Goal: Participate in discussion: Engage in conversation with other users on a specific topic

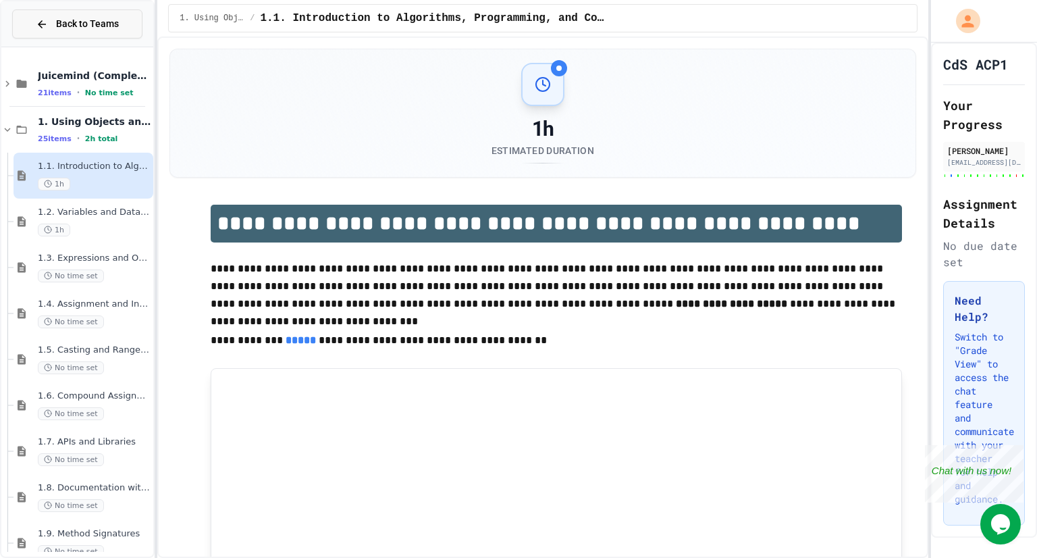
click at [66, 22] on span "Back to Teams" at bounding box center [87, 24] width 63 height 14
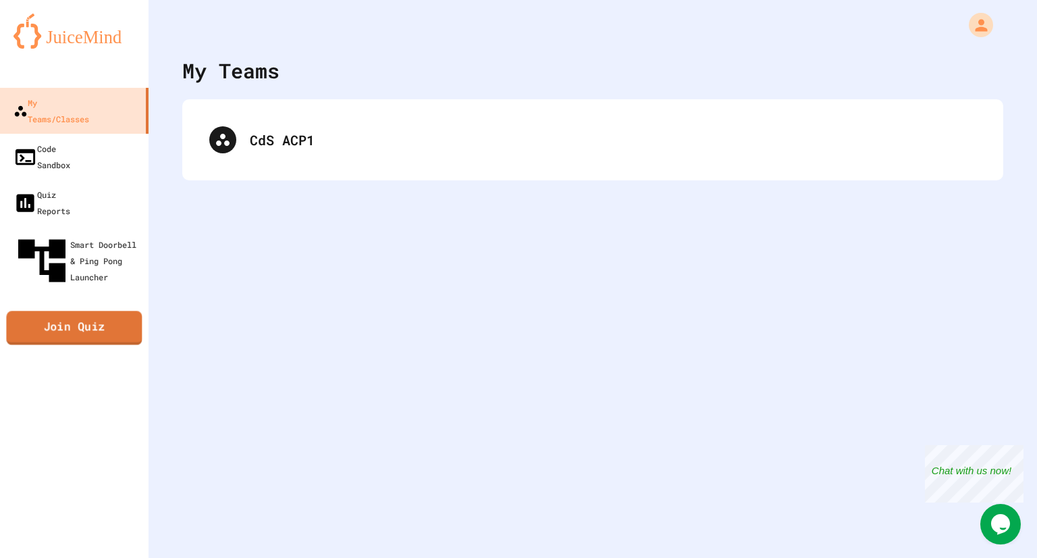
click at [105, 311] on link "Join Quiz" at bounding box center [74, 328] width 136 height 34
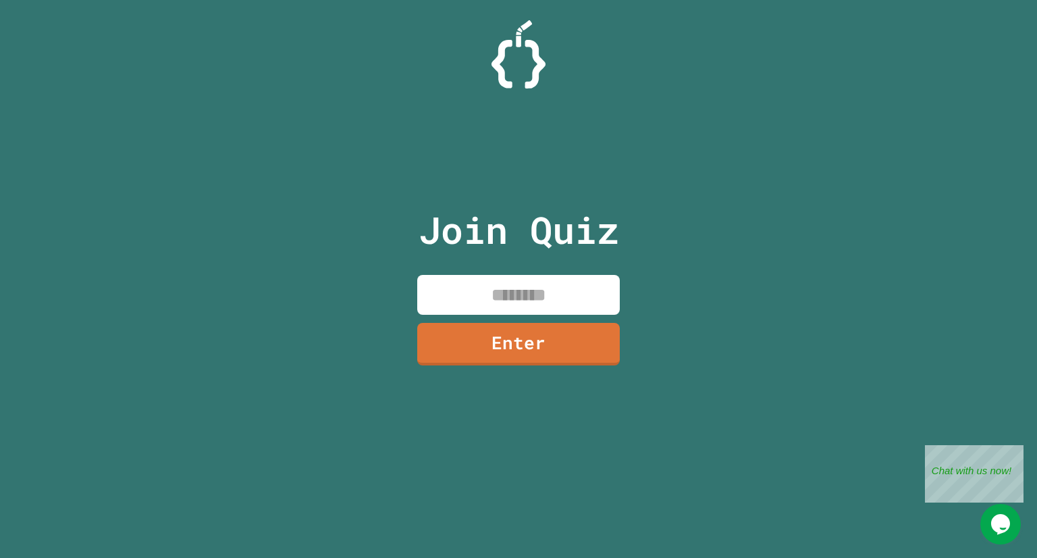
click at [489, 291] on input at bounding box center [518, 295] width 203 height 40
type input "********"
click at [550, 338] on link "Enter" at bounding box center [518, 344] width 203 height 43
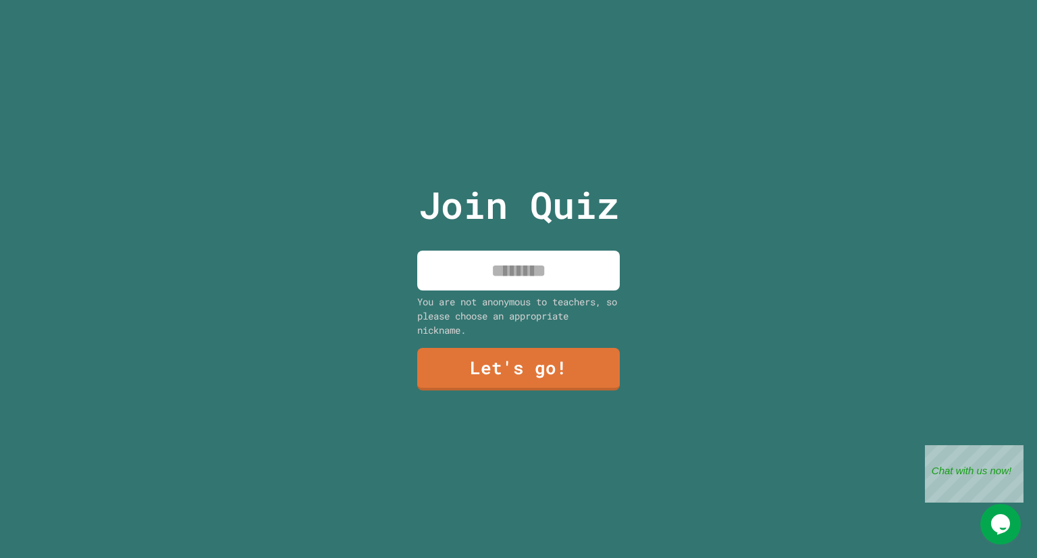
click at [545, 268] on input at bounding box center [518, 271] width 203 height 40
type input "****"
click at [543, 381] on link "Let's go!" at bounding box center [518, 369] width 203 height 43
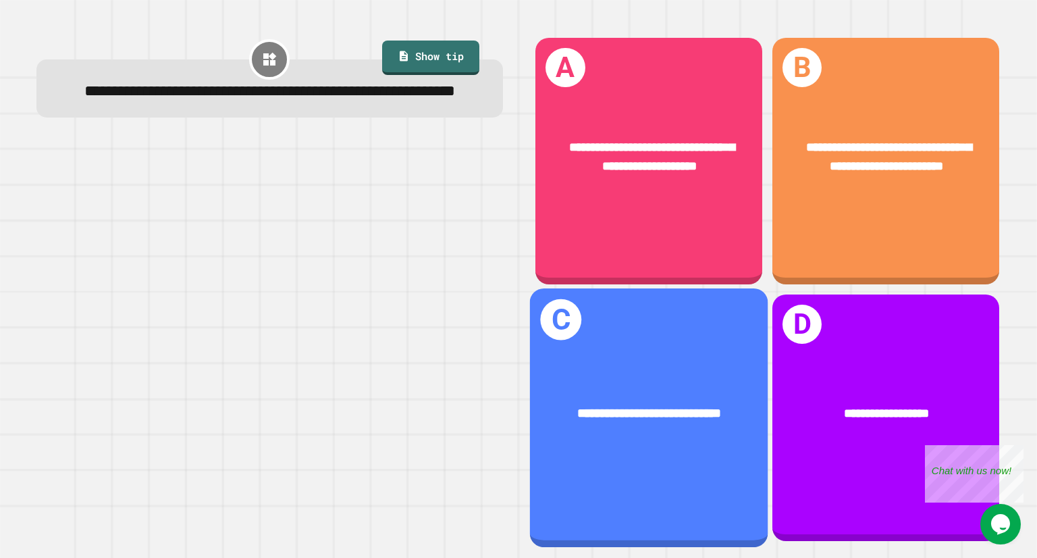
click at [618, 440] on div "**********" at bounding box center [649, 417] width 238 height 259
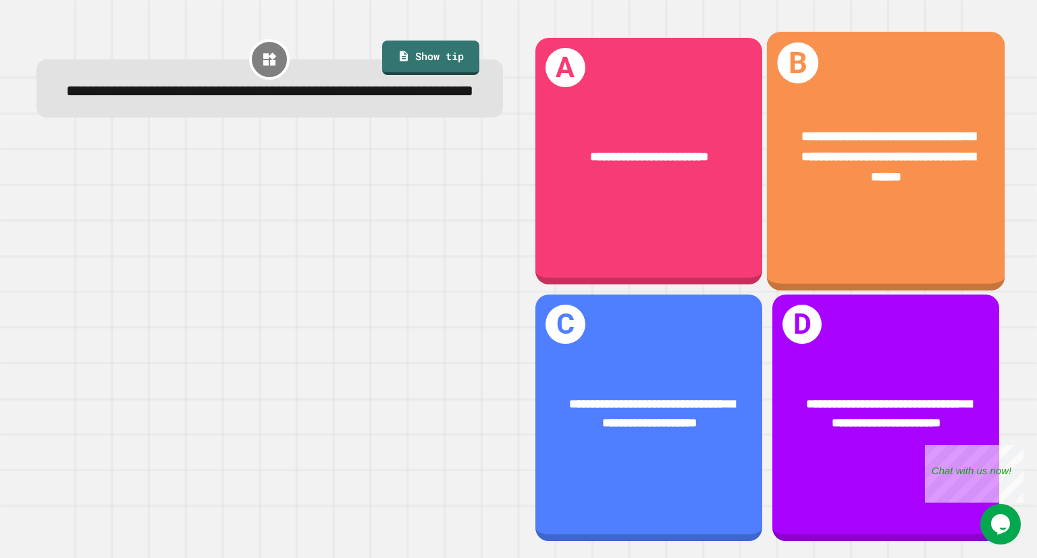
click at [793, 162] on div "**********" at bounding box center [886, 157] width 186 height 61
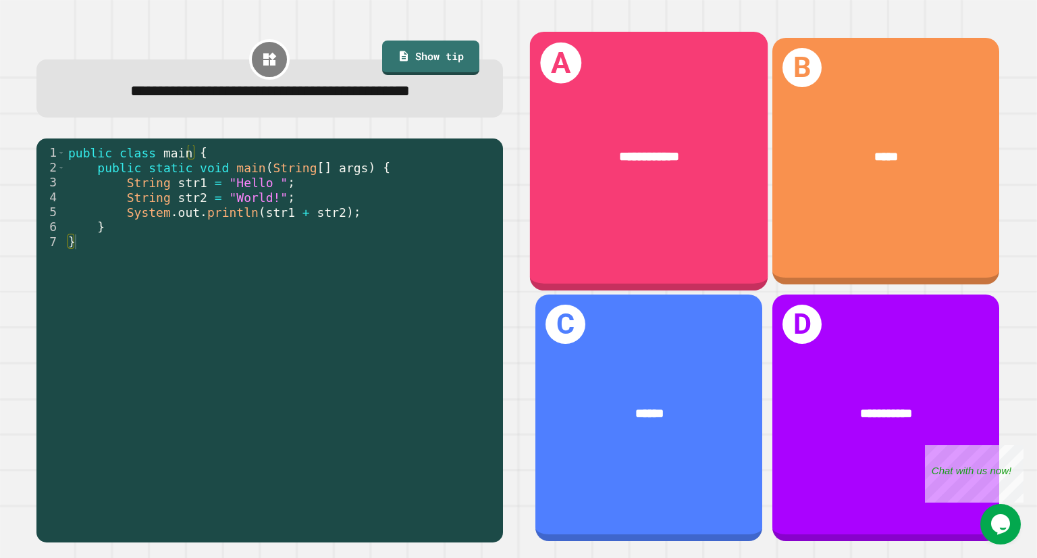
click at [592, 222] on div "**********" at bounding box center [649, 161] width 238 height 259
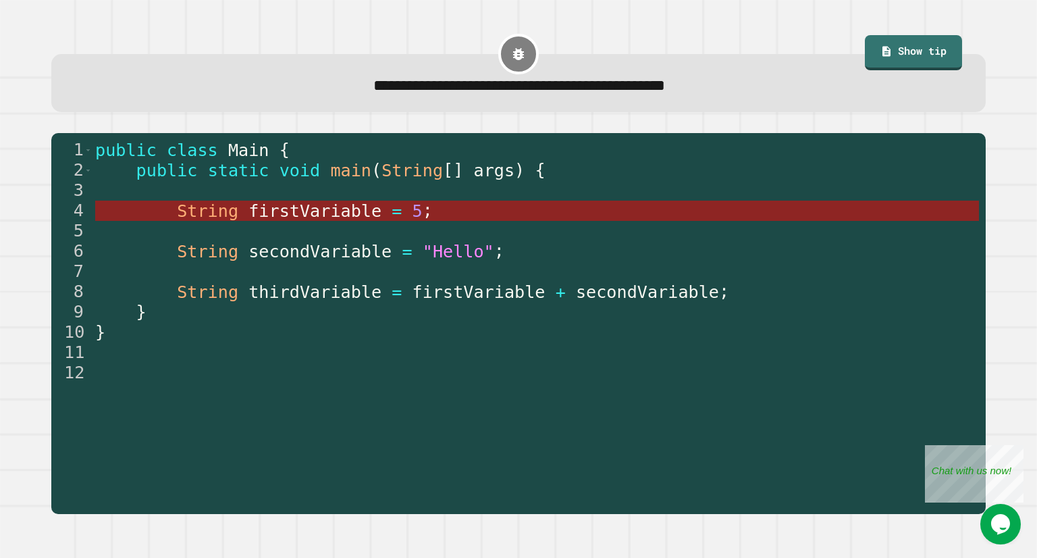
click at [278, 210] on span "firstVariable" at bounding box center [314, 211] width 133 height 20
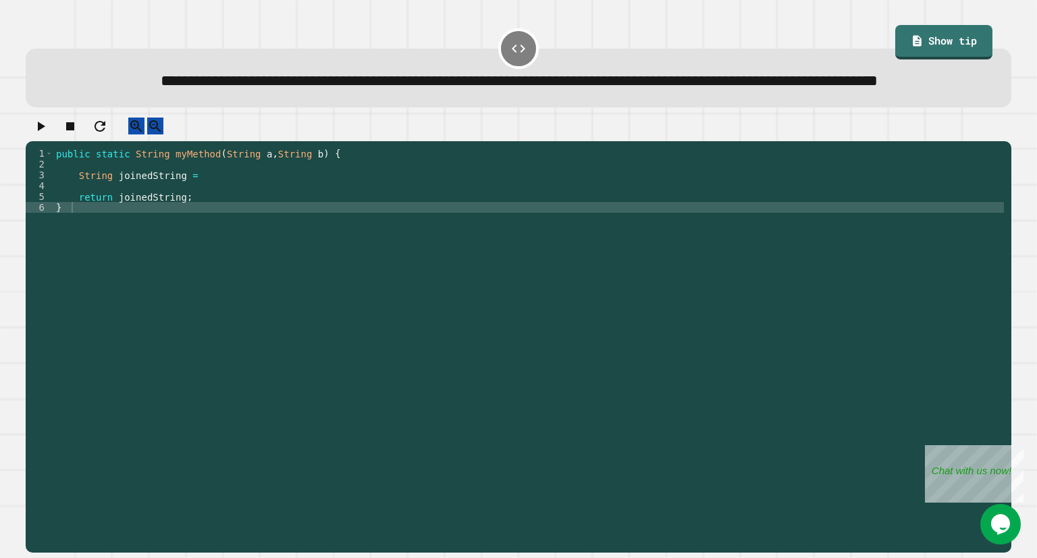
click at [211, 215] on div "public static String myMethod ( String a , String b ) { String joinedString = r…" at bounding box center [528, 321] width 951 height 346
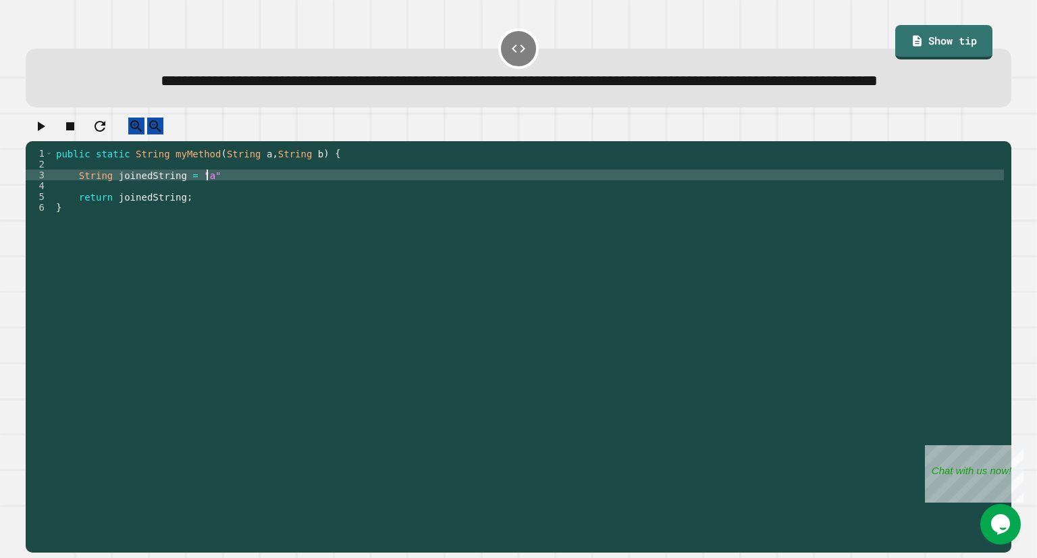
type textarea "**********"
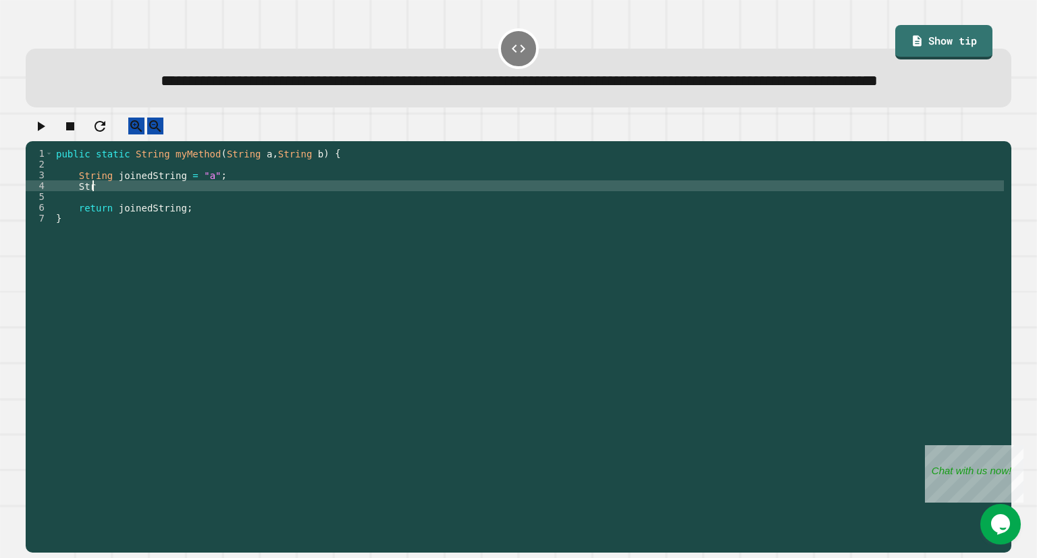
scroll to position [0, 1]
type textarea "*"
click at [930, 53] on link "Show tip" at bounding box center [944, 40] width 96 height 36
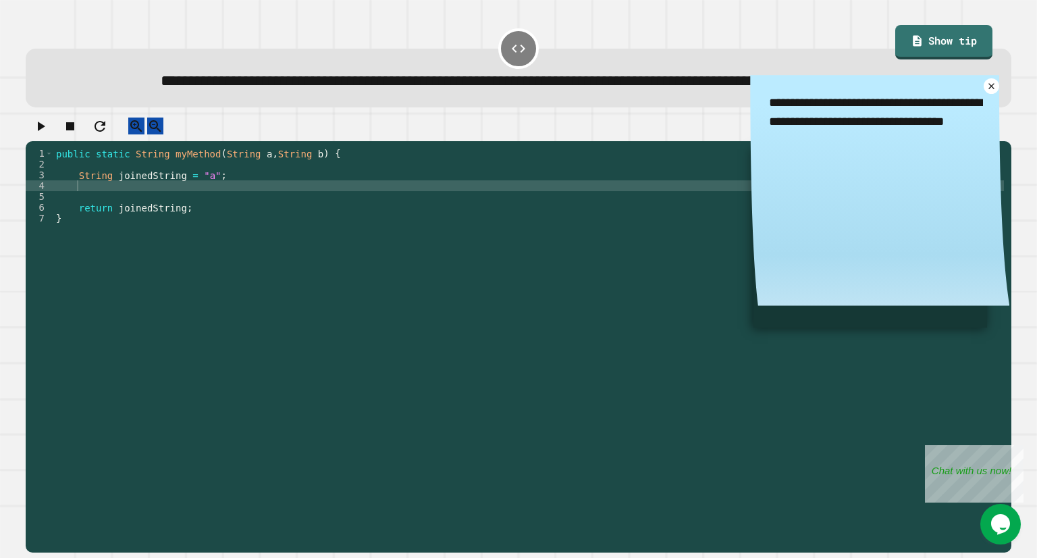
click at [207, 209] on div "public static String myMethod ( String a , String b ) { String joinedString = "…" at bounding box center [528, 321] width 951 height 346
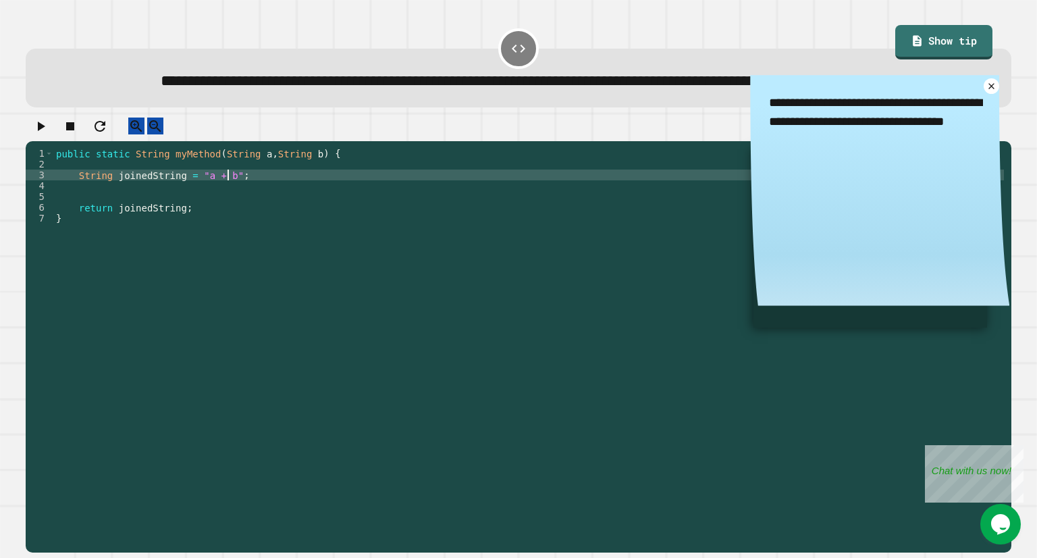
scroll to position [0, 11]
type textarea "**********"
click at [39, 134] on icon "button" at bounding box center [40, 126] width 16 height 16
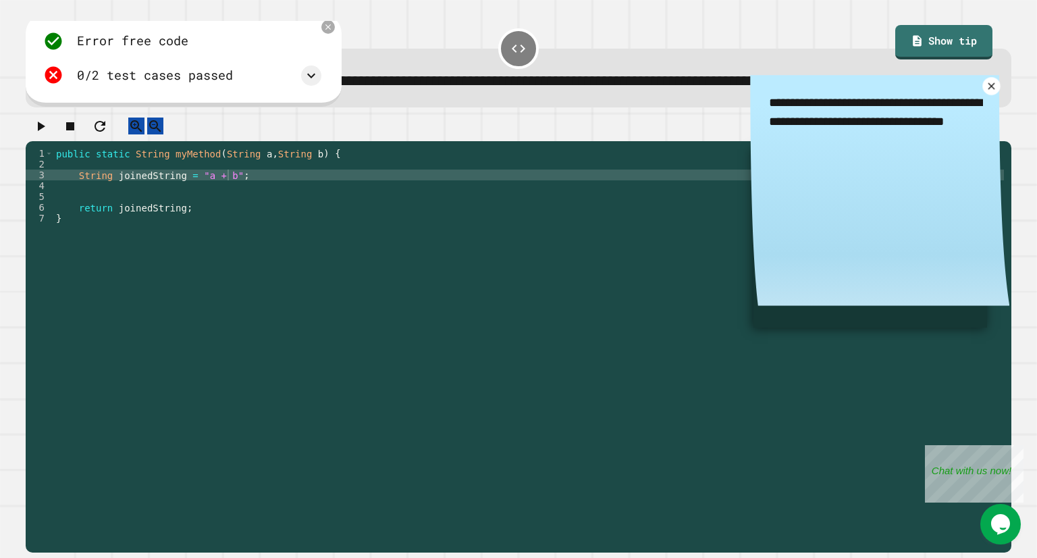
click at [986, 93] on icon at bounding box center [992, 86] width 12 height 12
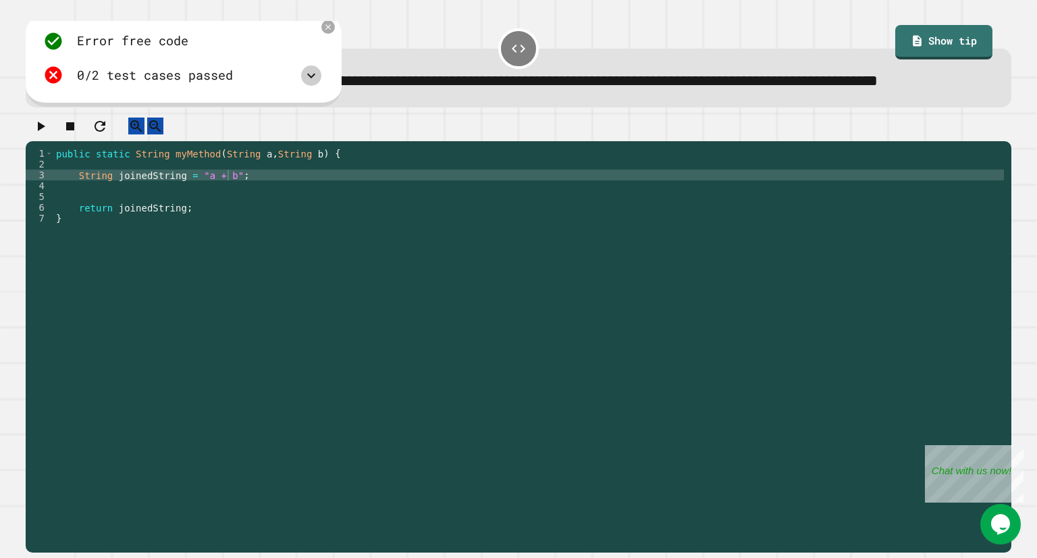
click at [319, 84] on icon at bounding box center [311, 76] width 16 height 16
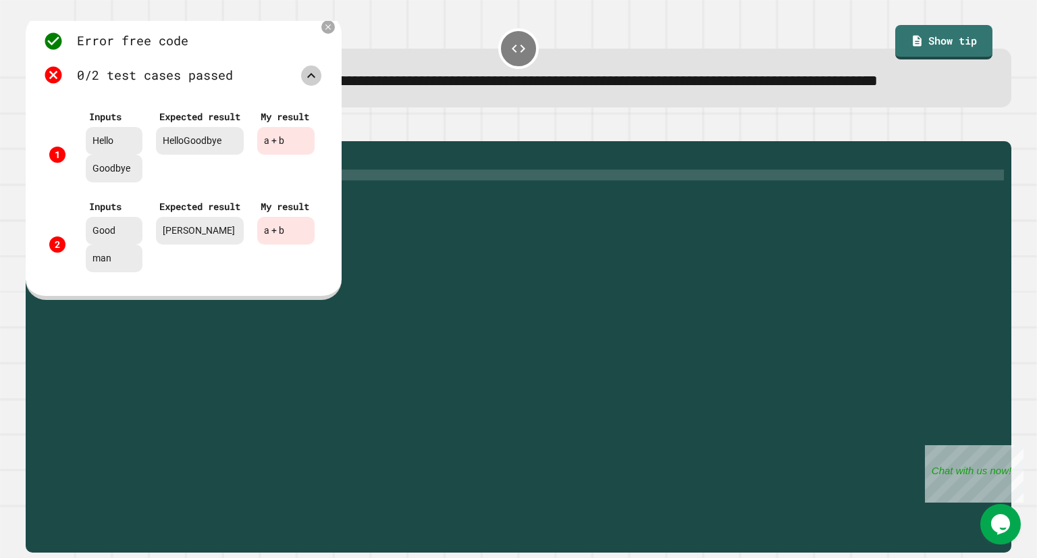
scroll to position [11, 0]
click at [334, 33] on icon at bounding box center [327, 27] width 11 height 11
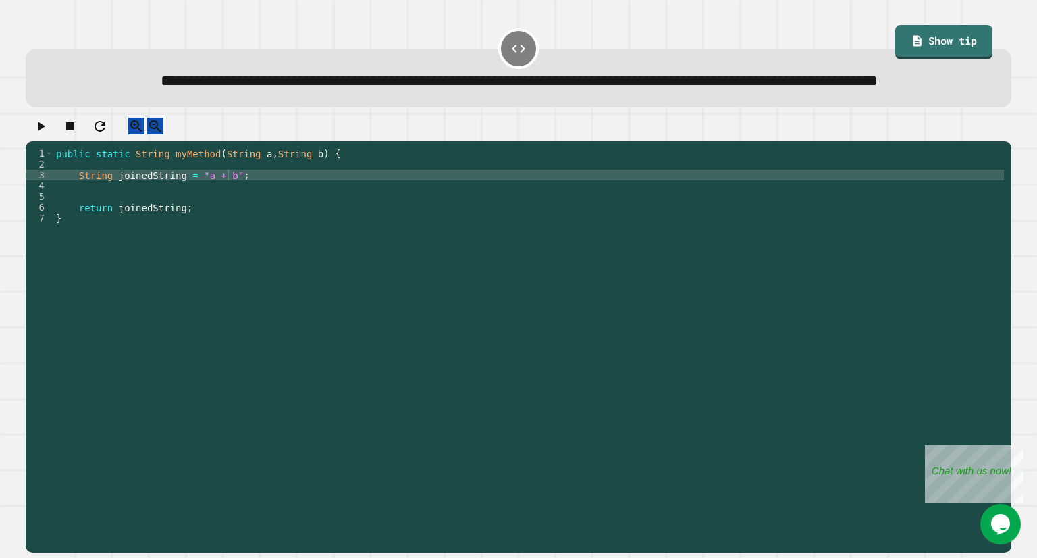
click at [209, 209] on div "public static String myMethod ( String a , String b ) { String joinedString = "…" at bounding box center [528, 321] width 951 height 346
click at [236, 211] on div "public static String myMethod ( String a , String b ) { String joinedString = "…" at bounding box center [528, 321] width 951 height 346
click at [242, 226] on div "public static String myMethod ( String a , String b ) { String joinedString = "…" at bounding box center [528, 321] width 951 height 346
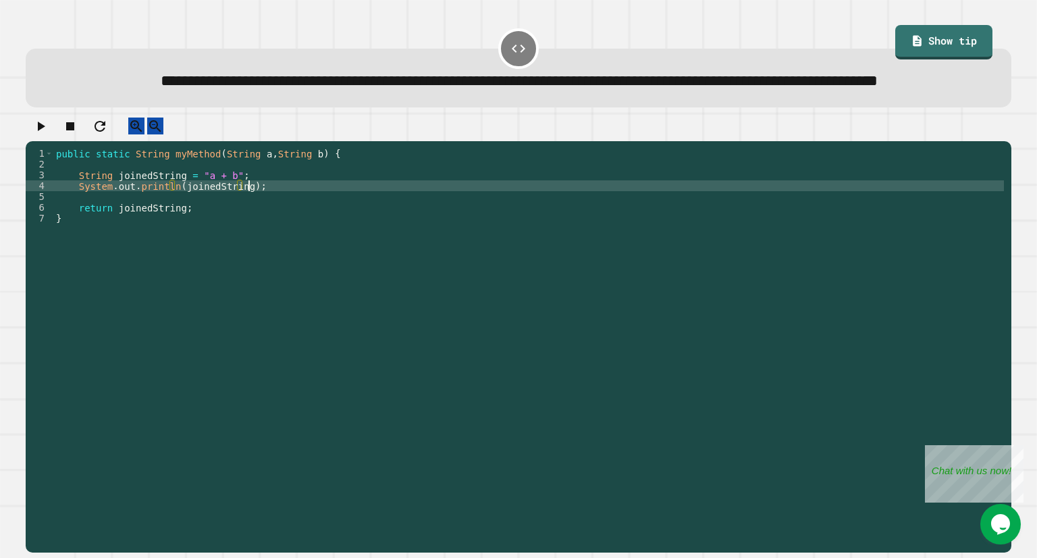
scroll to position [0, 13]
click at [45, 131] on icon "button" at bounding box center [41, 126] width 7 height 9
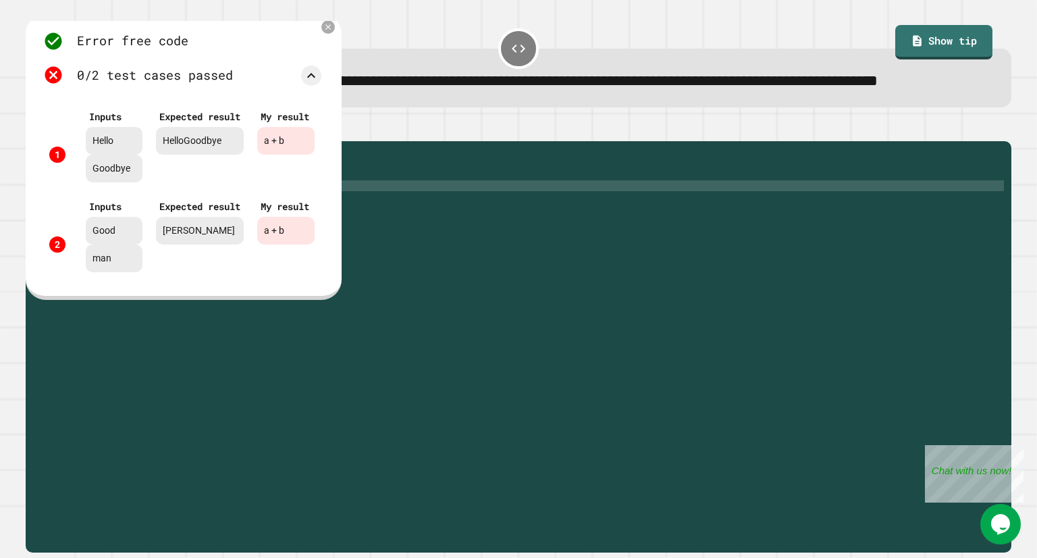
scroll to position [0, 0]
click at [336, 34] on div at bounding box center [328, 27] width 15 height 15
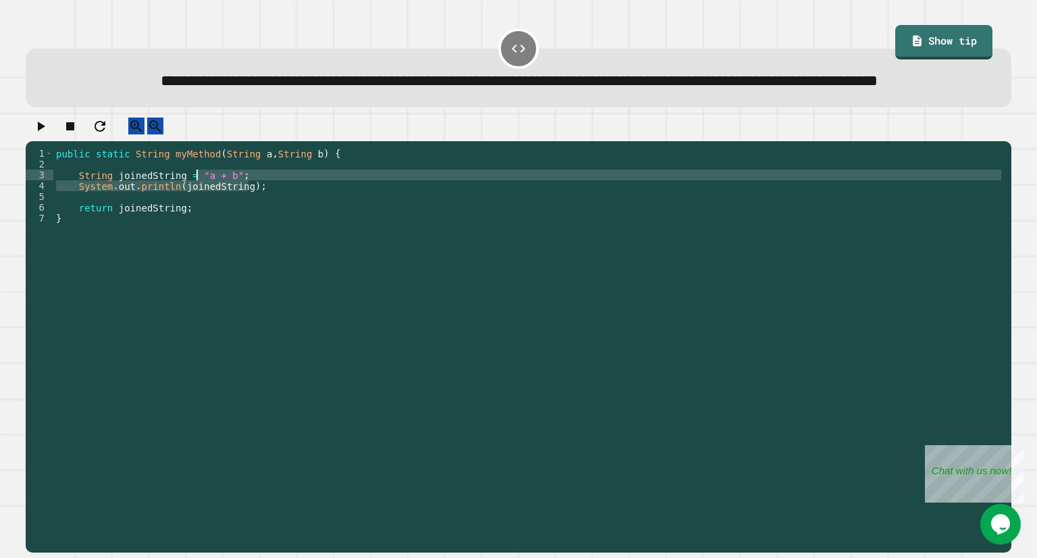
drag, startPoint x: 252, startPoint y: 228, endPoint x: 195, endPoint y: 213, distance: 58.5
click at [195, 213] on div "public static String myMethod ( String a , String b ) { String joinedString = "…" at bounding box center [528, 321] width 951 height 346
type textarea "**********"
click at [45, 131] on icon "button" at bounding box center [41, 126] width 7 height 9
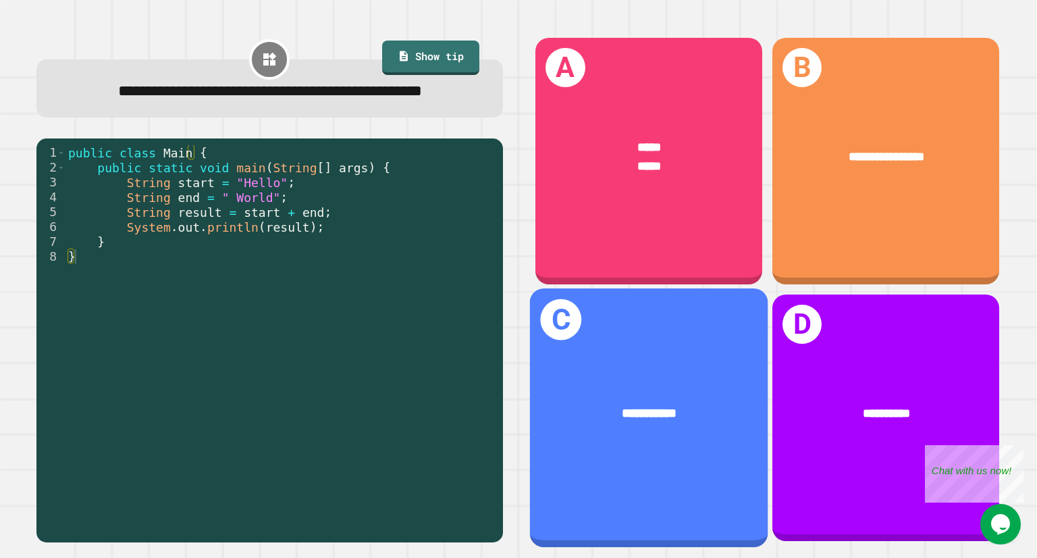
click at [622, 406] on span "**********" at bounding box center [649, 412] width 55 height 13
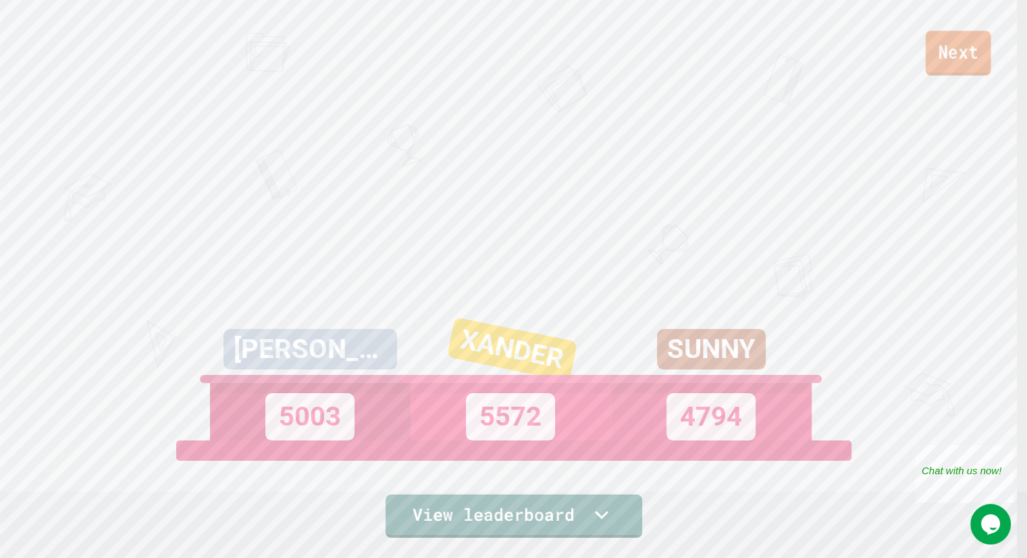
click at [962, 63] on link "Next" at bounding box center [958, 53] width 65 height 45
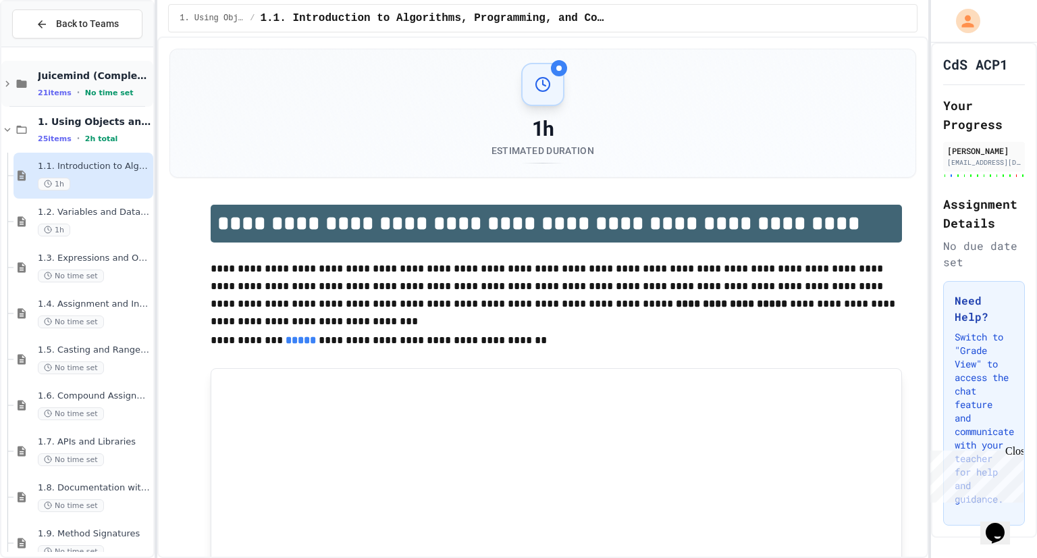
click at [70, 80] on span "Juicemind (Completed) Excersizes" at bounding box center [94, 76] width 113 height 12
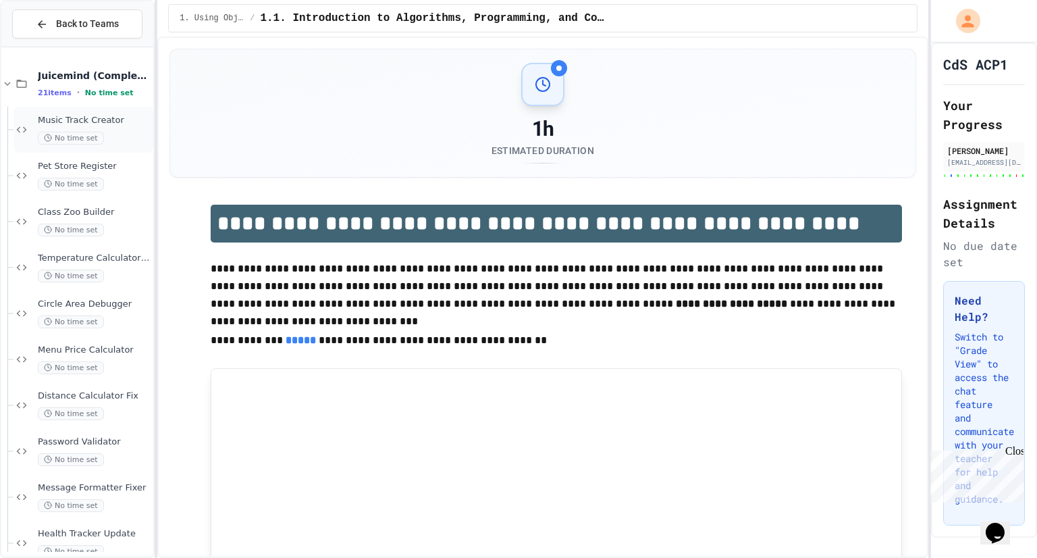
click at [103, 132] on div "No time set" at bounding box center [94, 138] width 113 height 13
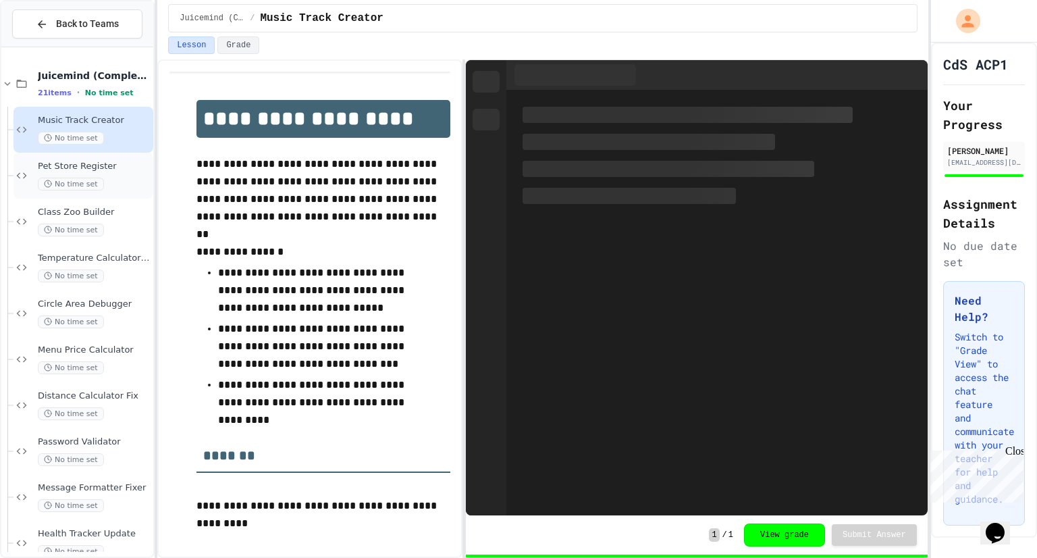
click at [119, 174] on div "Pet Store Register No time set" at bounding box center [94, 176] width 113 height 30
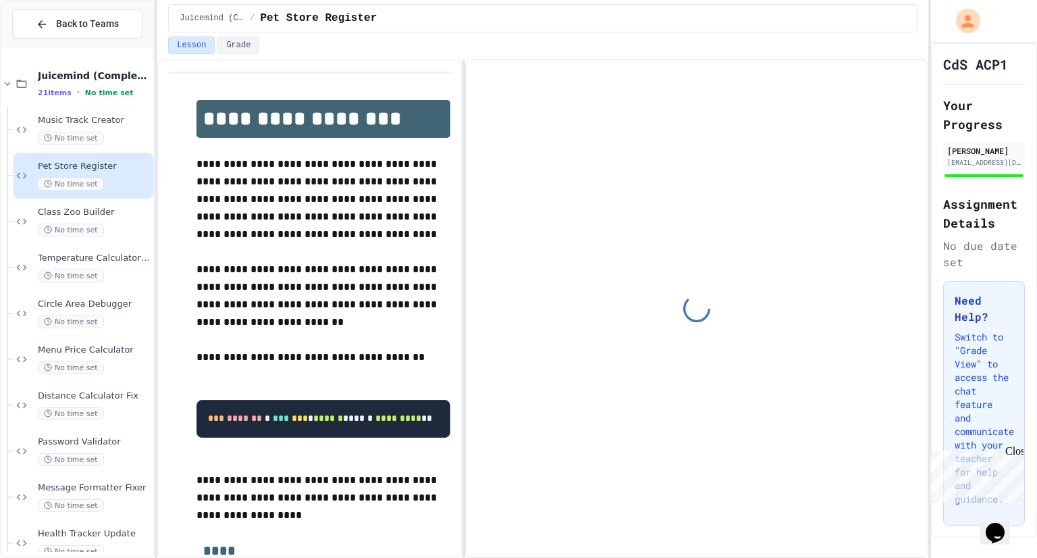
click at [125, 219] on div "Class Zoo Builder No time set" at bounding box center [94, 222] width 113 height 30
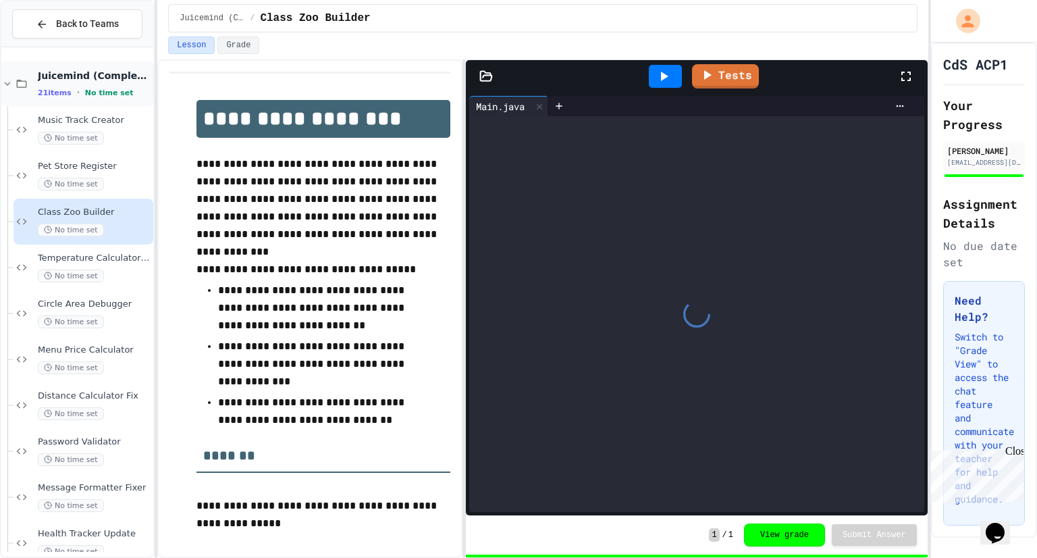
click at [105, 89] on span "No time set" at bounding box center [109, 92] width 49 height 9
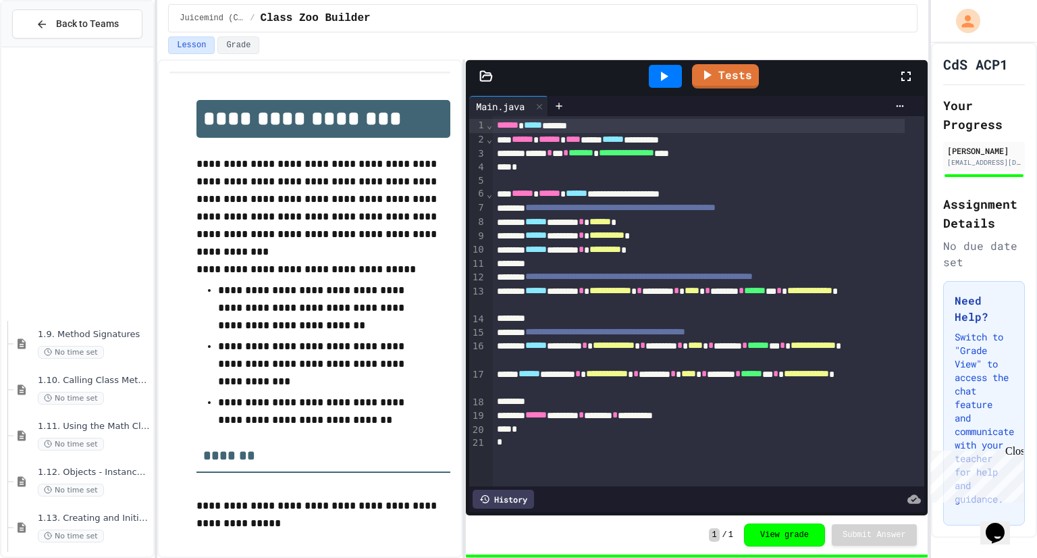
scroll to position [756, 0]
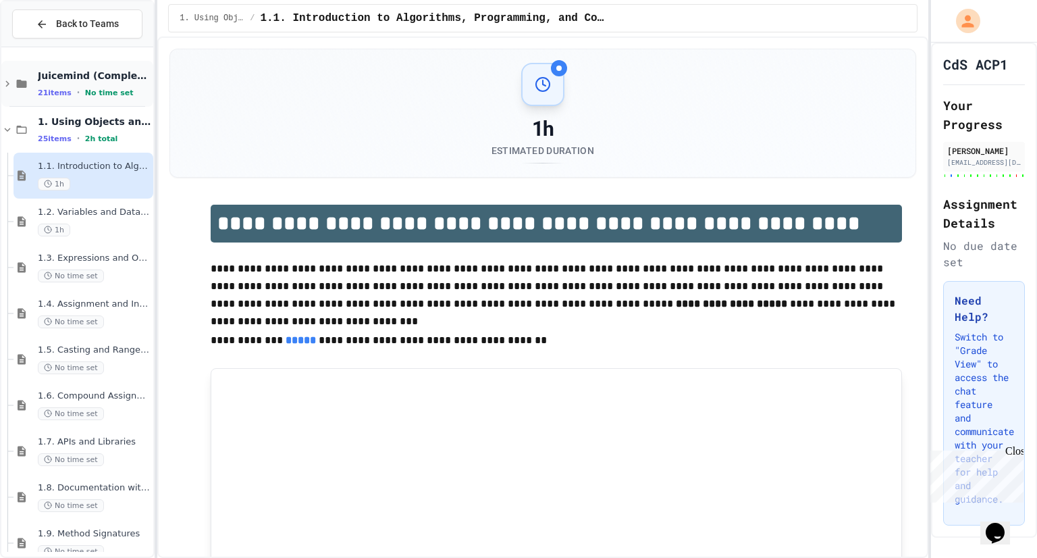
click at [107, 91] on span "No time set" at bounding box center [109, 92] width 49 height 9
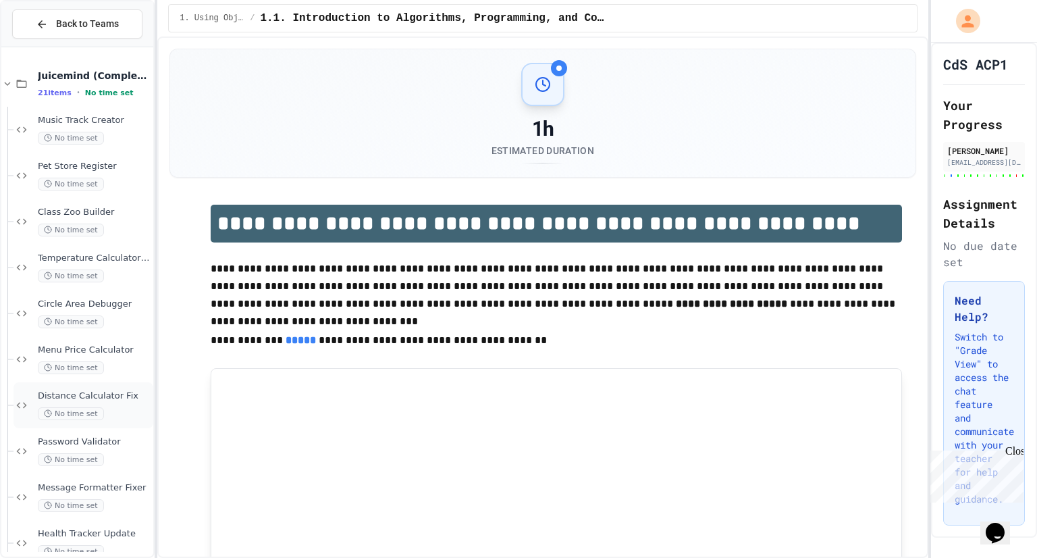
click at [94, 393] on span "Distance Calculator Fix" at bounding box center [94, 395] width 113 height 11
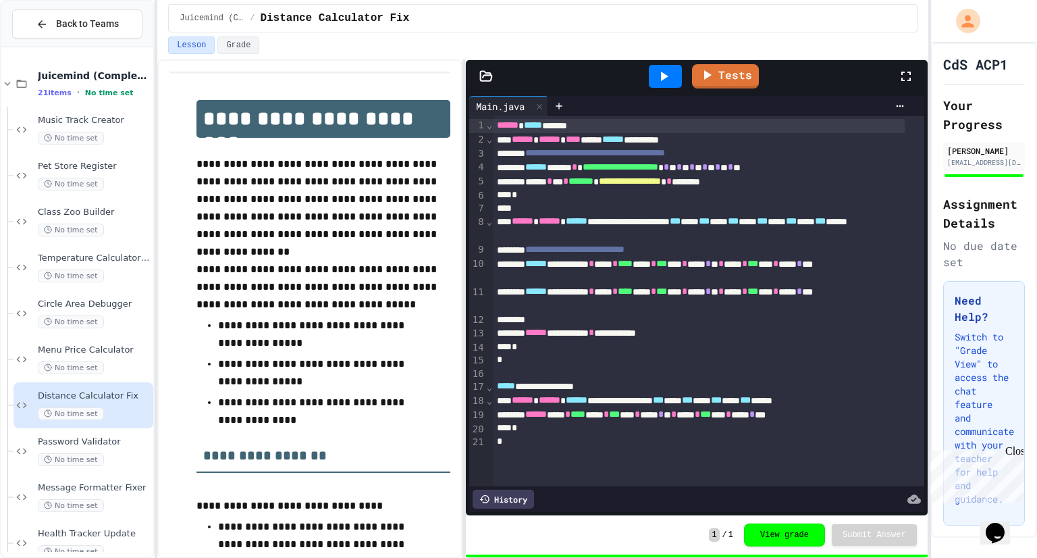
scroll to position [229, 0]
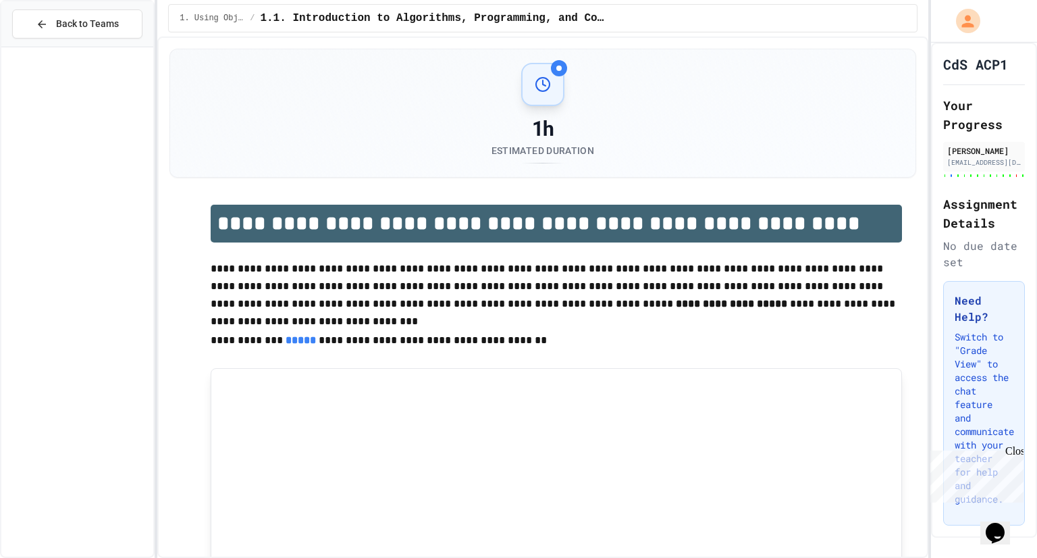
scroll to position [1720, 0]
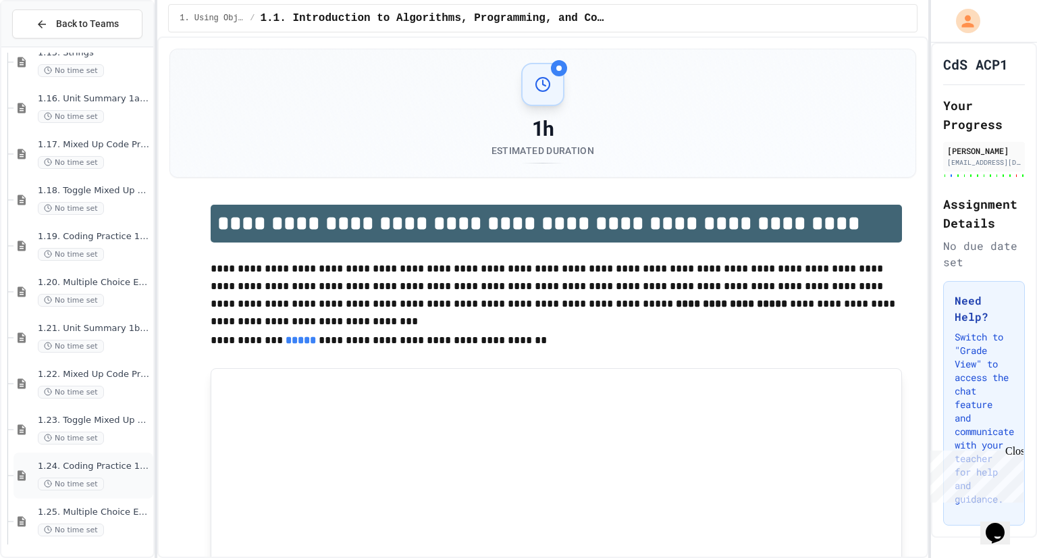
click at [107, 481] on div "No time set" at bounding box center [94, 483] width 113 height 13
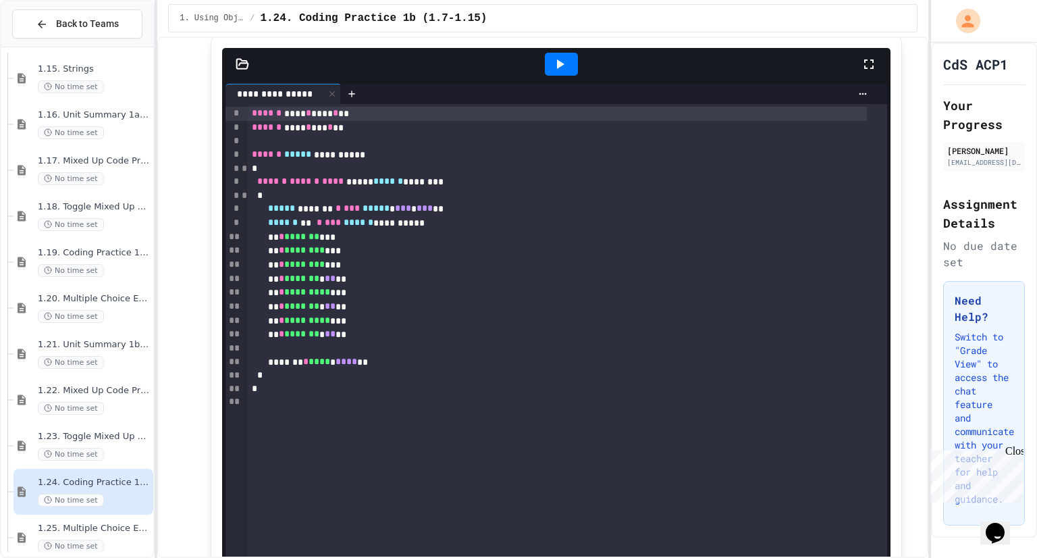
scroll to position [6939, 0]
click at [546, 76] on div at bounding box center [561, 64] width 33 height 23
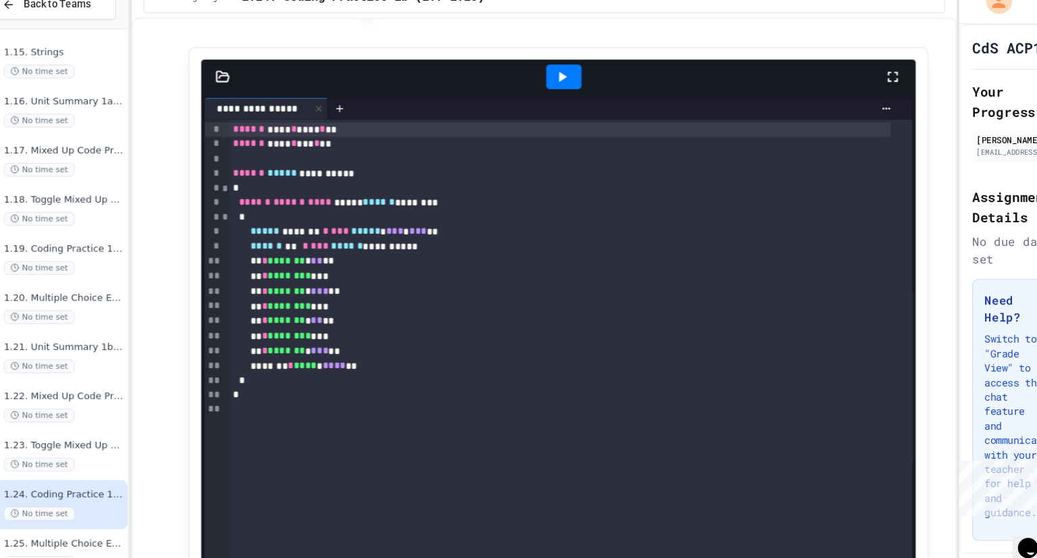
scroll to position [5576, 0]
click at [559, 101] on icon at bounding box center [560, 92] width 16 height 16
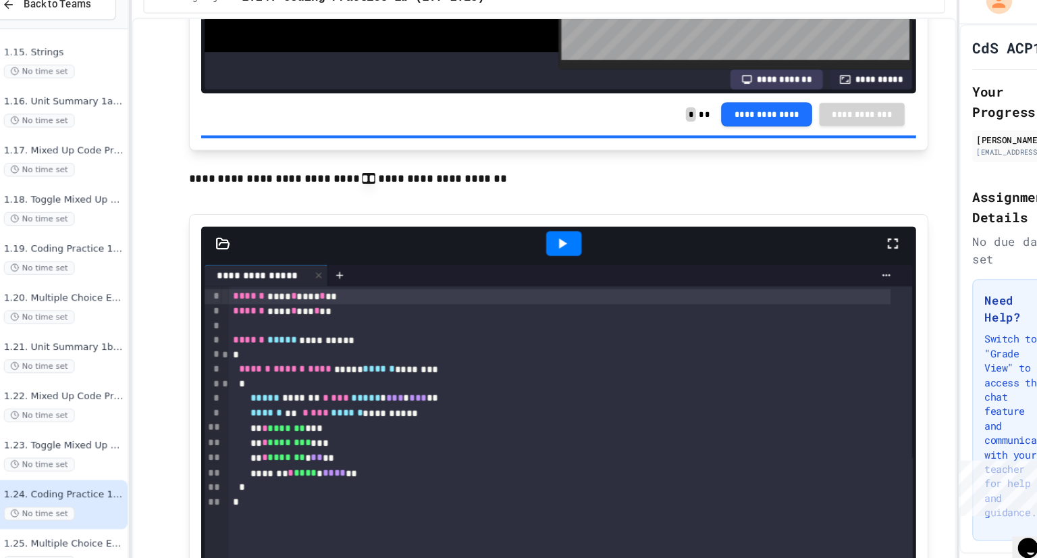
scroll to position [6168, 0]
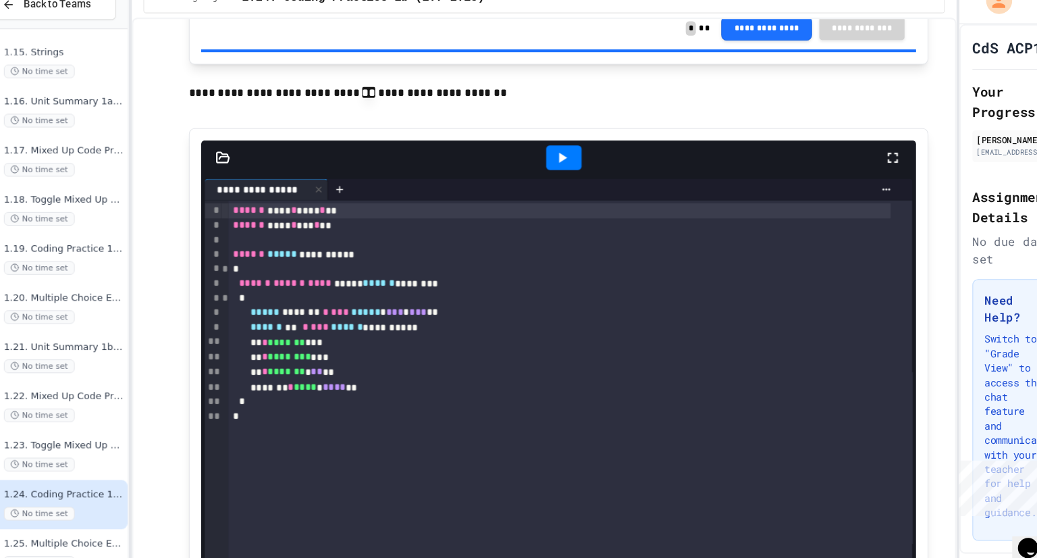
click at [562, 171] on icon at bounding box center [560, 167] width 16 height 16
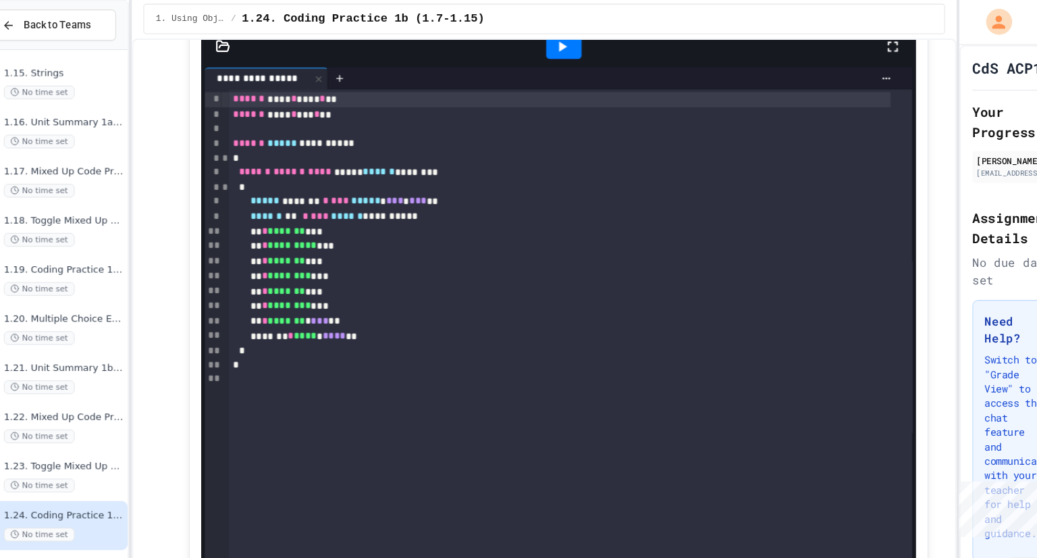
scroll to position [7519, 0]
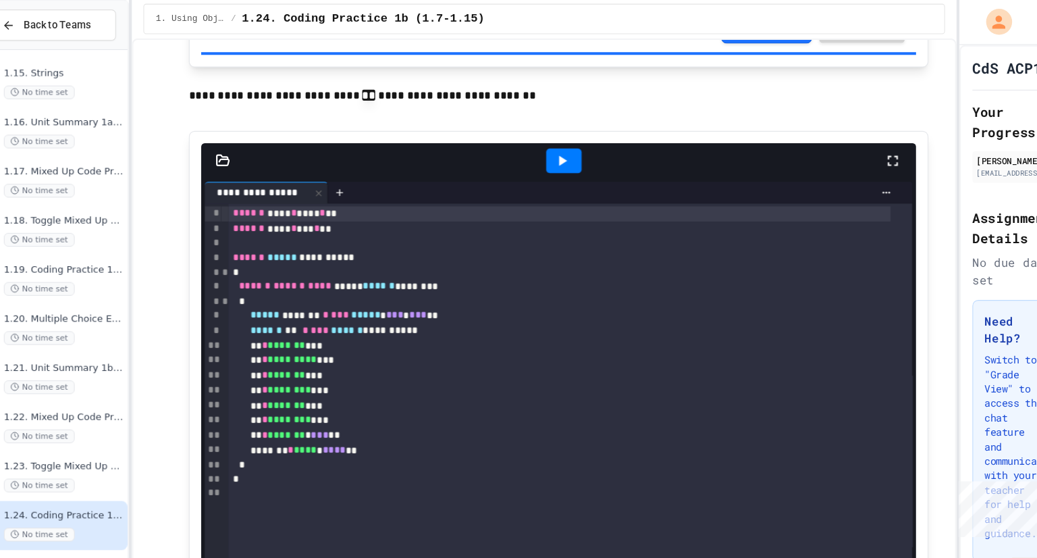
click at [557, 155] on icon at bounding box center [560, 150] width 7 height 9
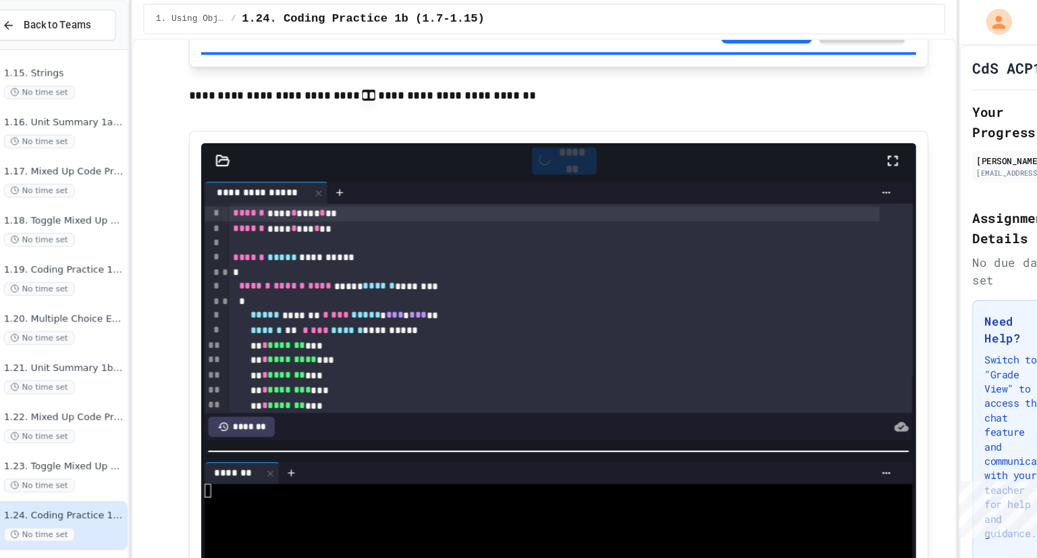
scroll to position [7741, 0]
